Goal: Information Seeking & Learning: Check status

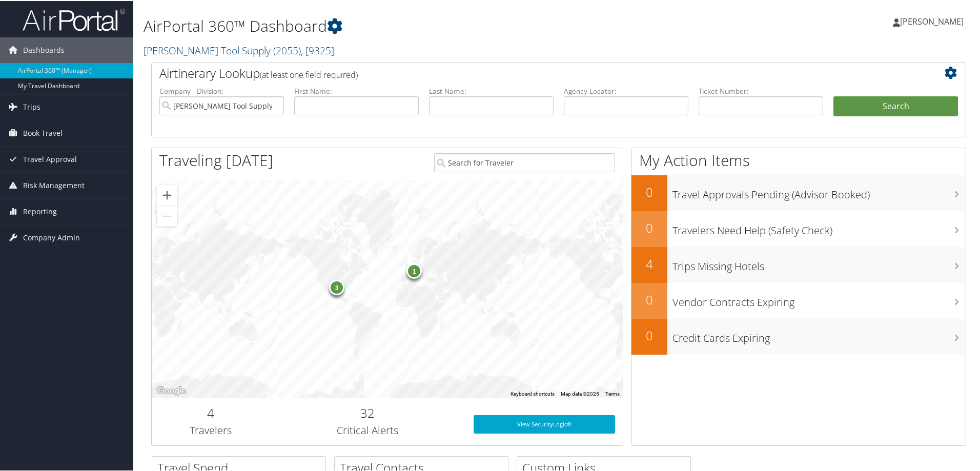
click at [335, 285] on div "3" at bounding box center [336, 285] width 15 height 15
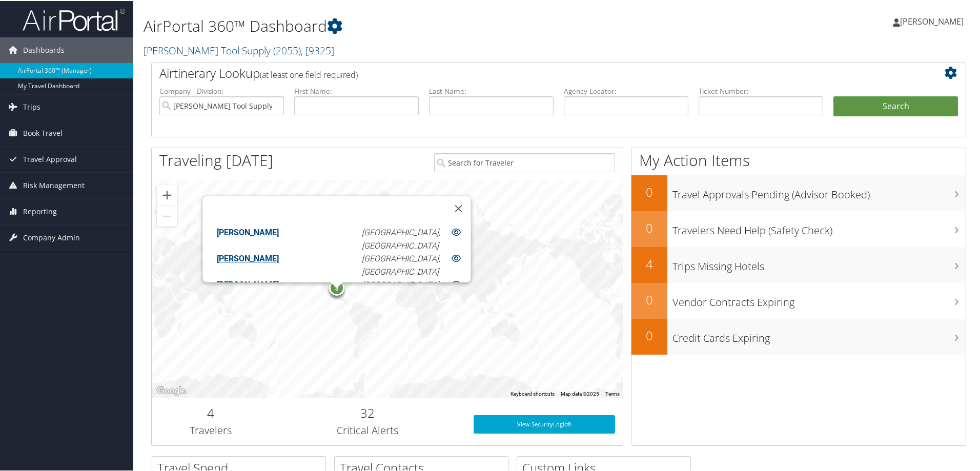
click at [278, 279] on link "[PERSON_NAME]" at bounding box center [247, 284] width 62 height 10
click at [497, 258] on div "1 3 JOSEAN KARLOS PEREZ Austin, TX MICHAEL CHARLES KOVALESKI II Austin, TX MICH…" at bounding box center [387, 288] width 471 height 218
click at [446, 196] on button "Close" at bounding box center [458, 207] width 25 height 25
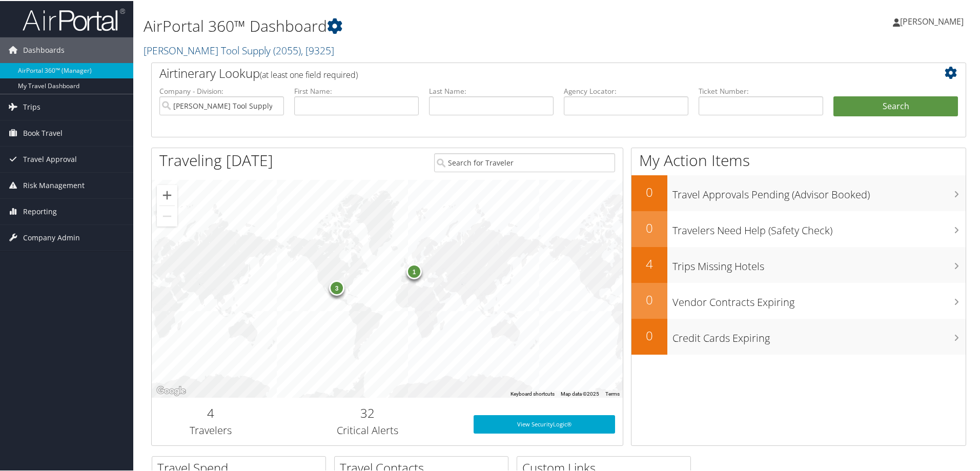
click at [416, 275] on div "1" at bounding box center [413, 270] width 15 height 15
click at [356, 237] on link "CHRISTIAN ROJAS" at bounding box center [325, 235] width 62 height 10
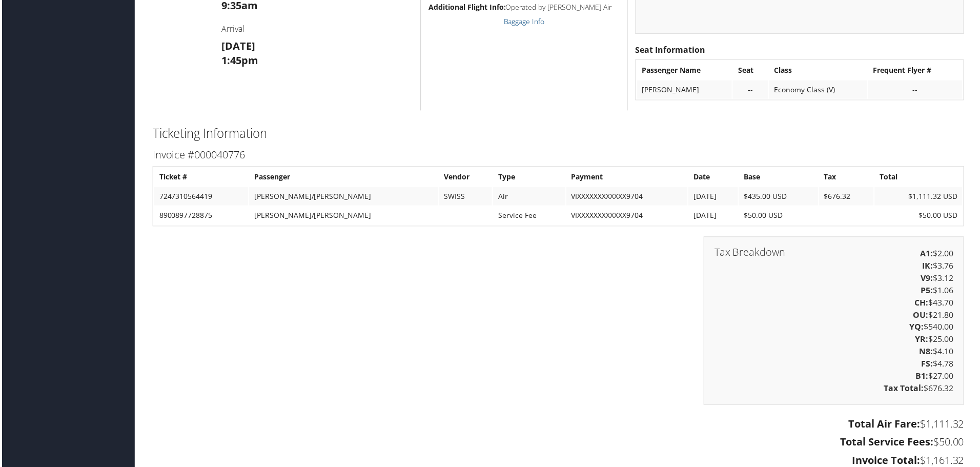
scroll to position [820, 0]
